Goal: Task Accomplishment & Management: Use online tool/utility

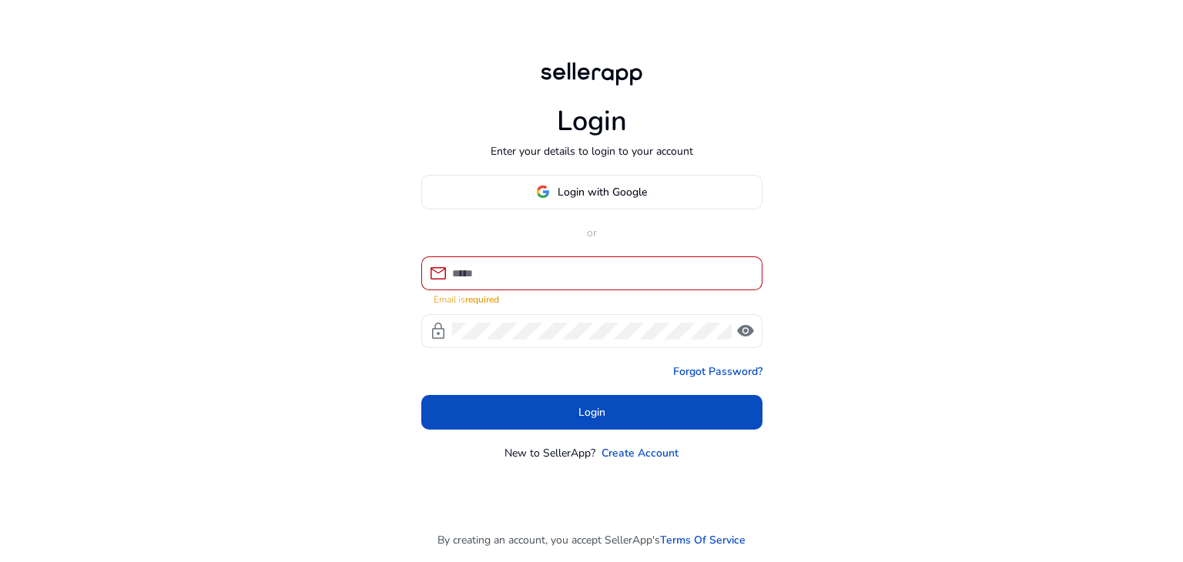
click at [603, 273] on input at bounding box center [601, 273] width 298 height 17
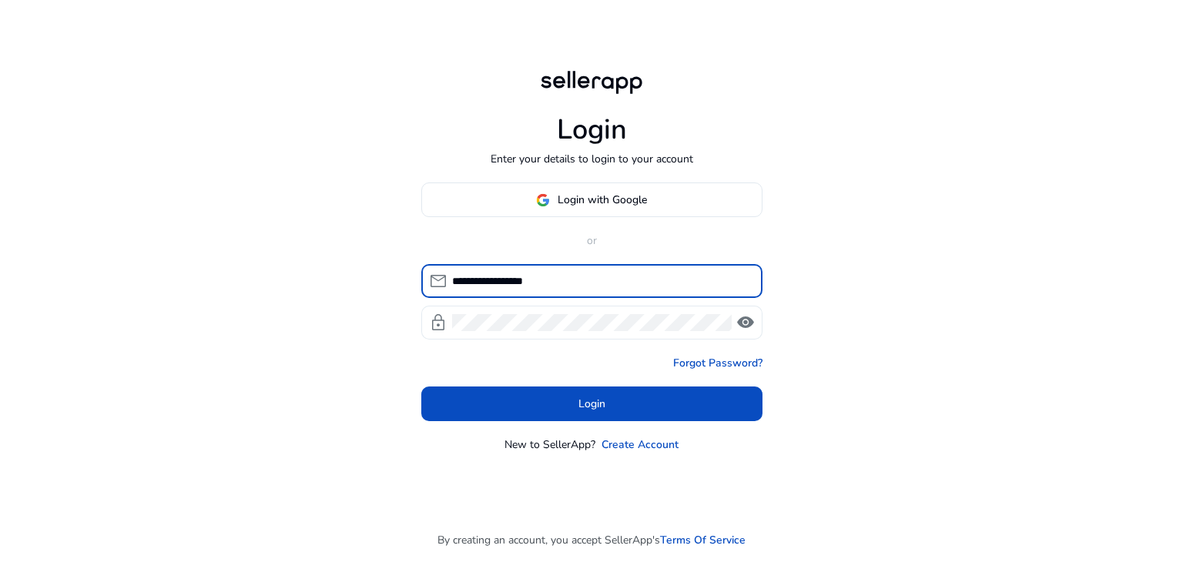
type input "**********"
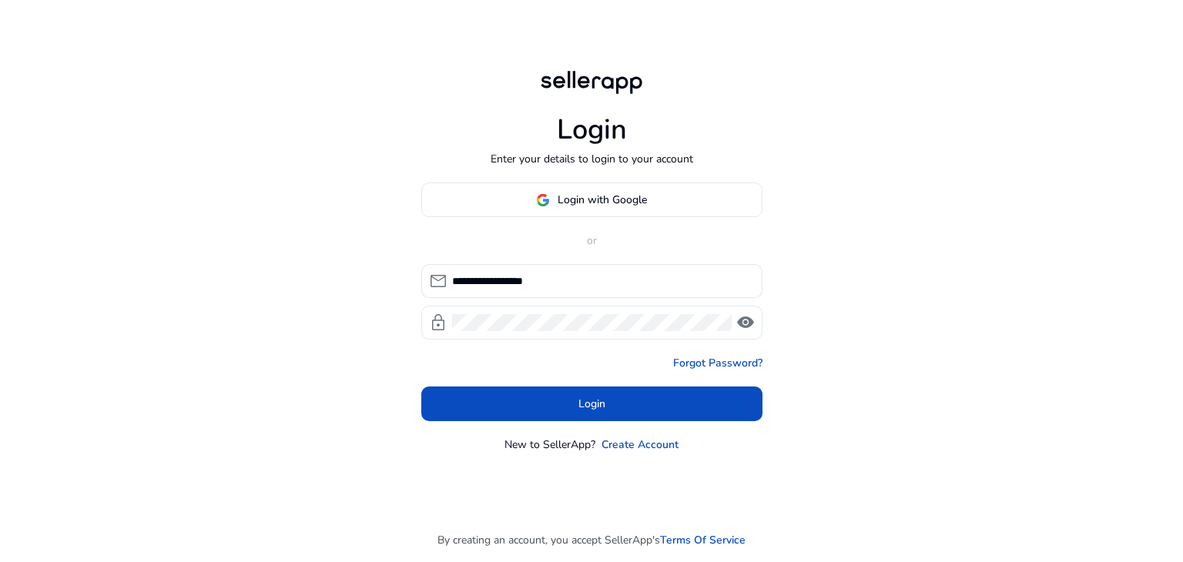
click at [555, 310] on div at bounding box center [592, 323] width 280 height 34
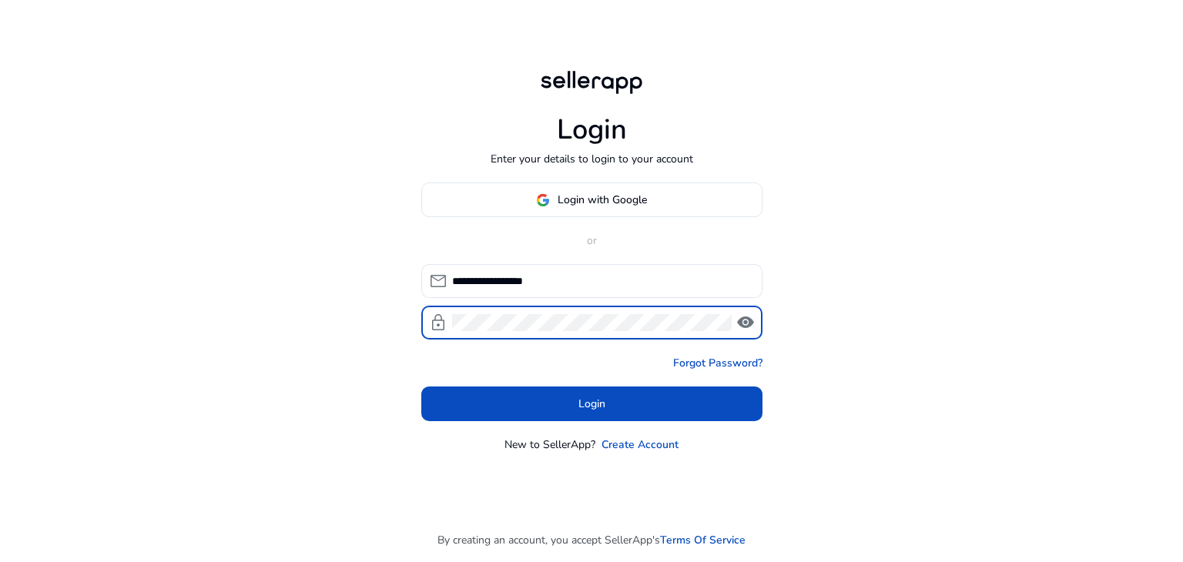
click button "Login" at bounding box center [591, 404] width 341 height 35
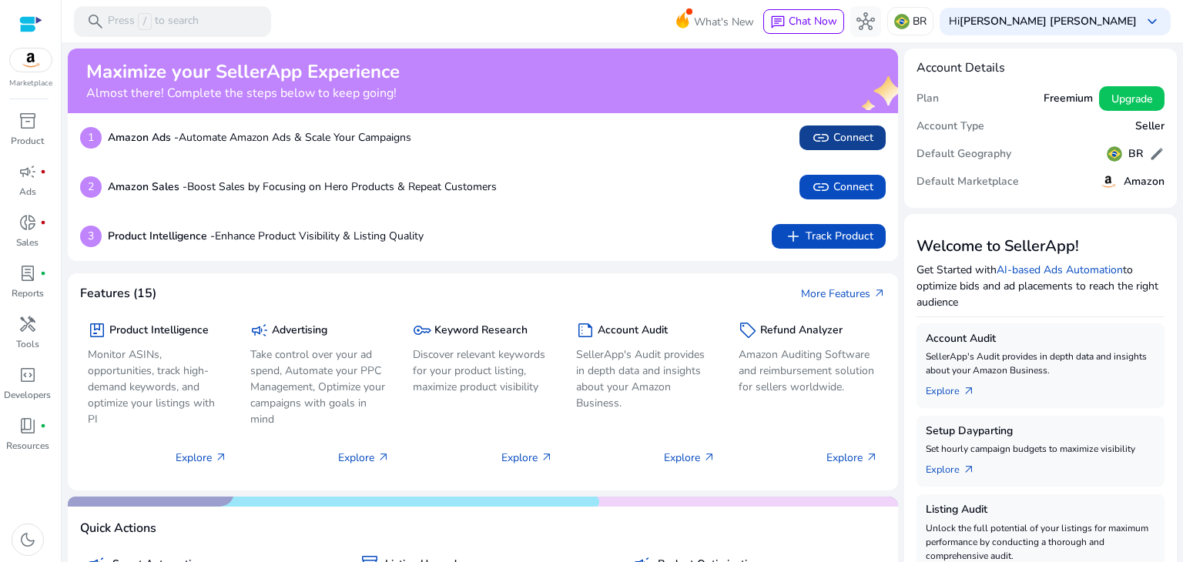
click at [829, 139] on span "link Connect" at bounding box center [843, 138] width 62 height 18
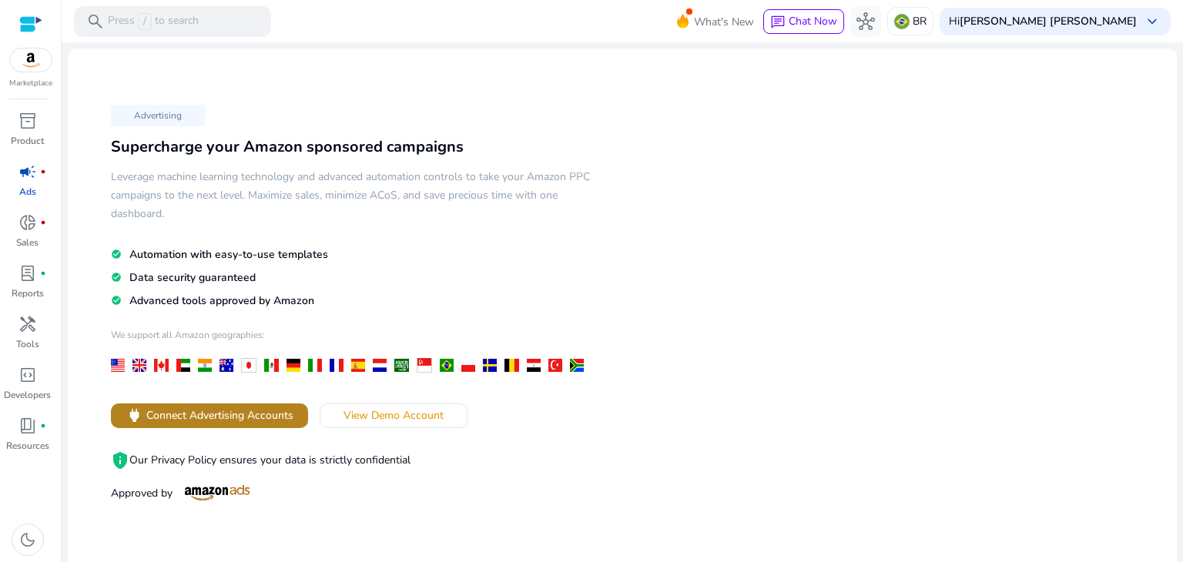
click at [250, 428] on span at bounding box center [209, 415] width 197 height 37
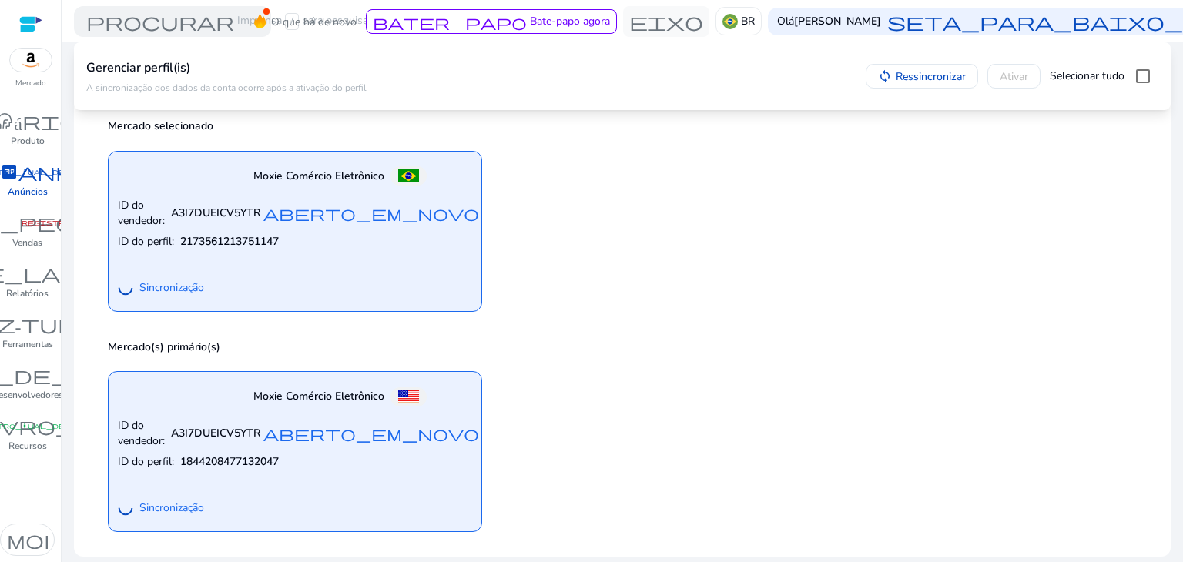
scroll to position [87, 0]
